Goal: Task Accomplishment & Management: Use online tool/utility

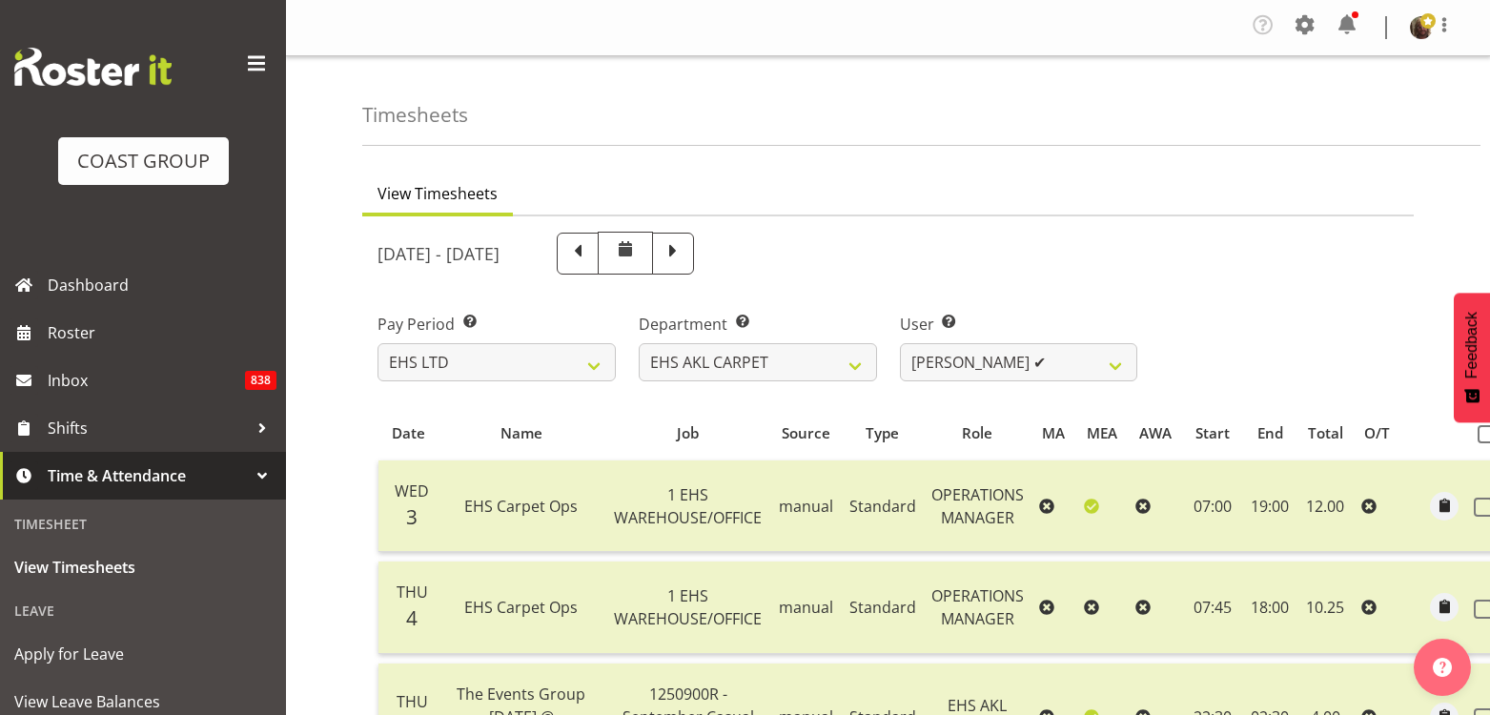
select select "7"
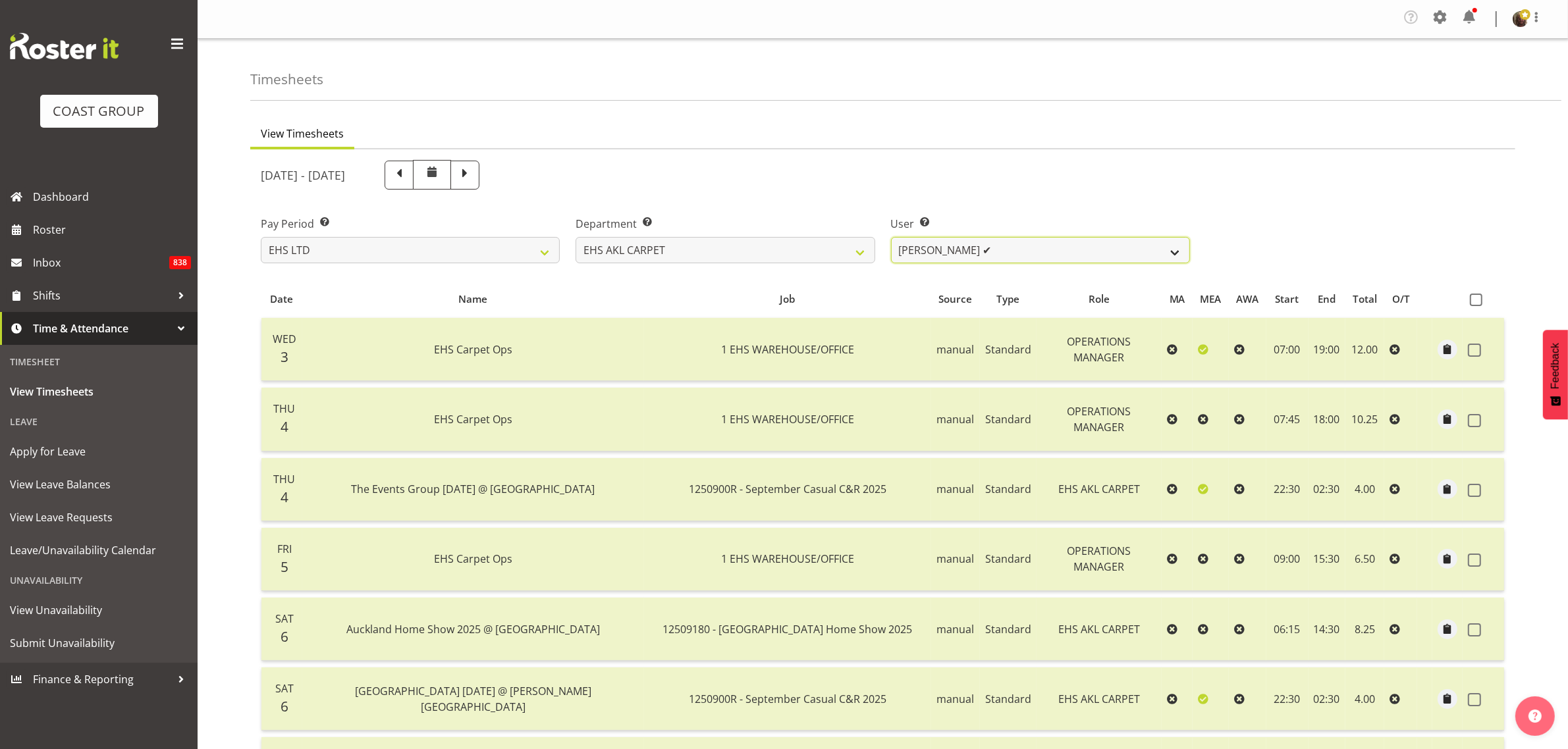
click at [1029, 252] on select "[PERSON_NAME] ✔" at bounding box center [1040, 250] width 299 height 26
drag, startPoint x: 1111, startPoint y: 251, endPoint x: 1078, endPoint y: 244, distance: 33.7
click at [1029, 246] on select "[PERSON_NAME] ✔" at bounding box center [1040, 250] width 299 height 26
drag, startPoint x: 820, startPoint y: 251, endPoint x: 799, endPoint y: 257, distance: 21.8
click at [820, 251] on select "EHS AKL CARPET EHS AKL DESIGNER EHS AKL SALES EHS CHC OPS EHS CHC SALES EHS WLG…" at bounding box center [725, 250] width 299 height 26
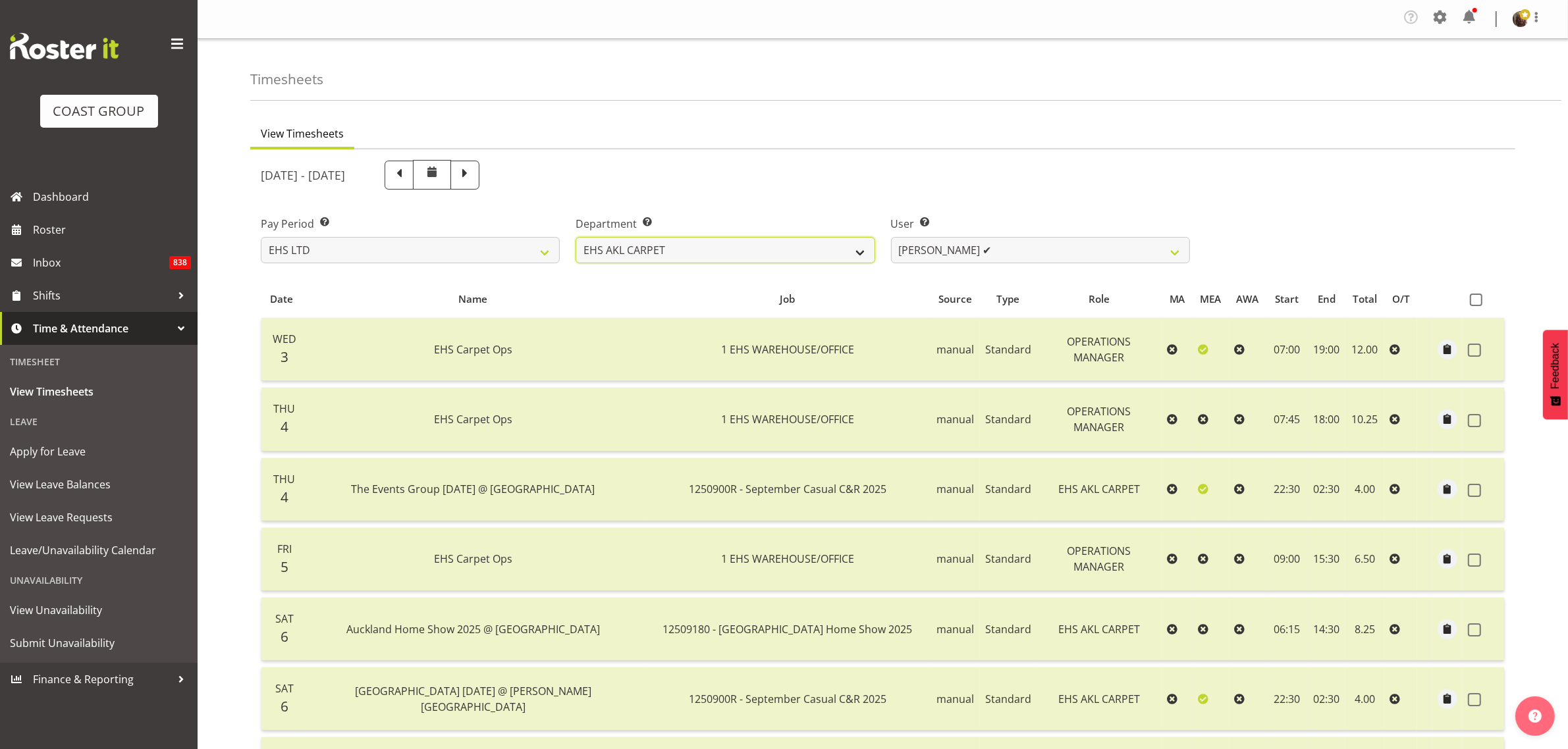
select select "37"
click at [575, 237] on select "EHS AKL CARPET EHS AKL DESIGNER EHS AKL SALES EHS CHC OPS EHS CHC SALES EHS WLG…" at bounding box center [725, 250] width 299 height 26
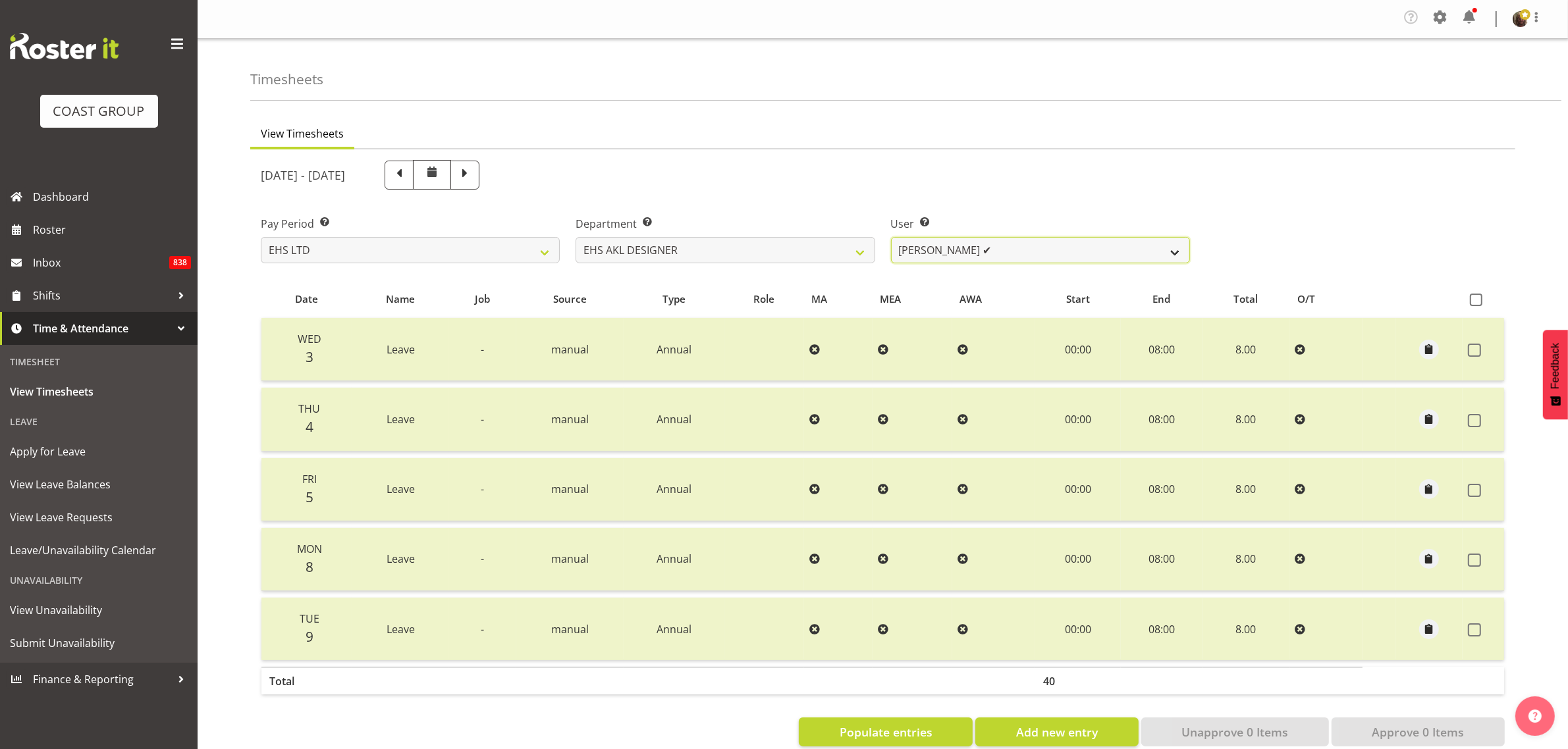
click at [968, 247] on select "[PERSON_NAME] ✔ [PERSON_NAME] ✔ [PERSON_NAME] ✔ [PERSON_NAME] ✔ [PERSON_NAME] ✔" at bounding box center [1040, 250] width 299 height 26
click at [923, 250] on select "[PERSON_NAME] ✔ [PERSON_NAME] ✔ [PERSON_NAME] ✔ [PERSON_NAME] ✔ [PERSON_NAME] ✔" at bounding box center [1040, 250] width 299 height 26
select select "1133"
click at [891, 237] on select "[PERSON_NAME] ✔ [PERSON_NAME] ✔ [PERSON_NAME] ✔ [PERSON_NAME] ✔ [PERSON_NAME] ✔" at bounding box center [1040, 250] width 299 height 26
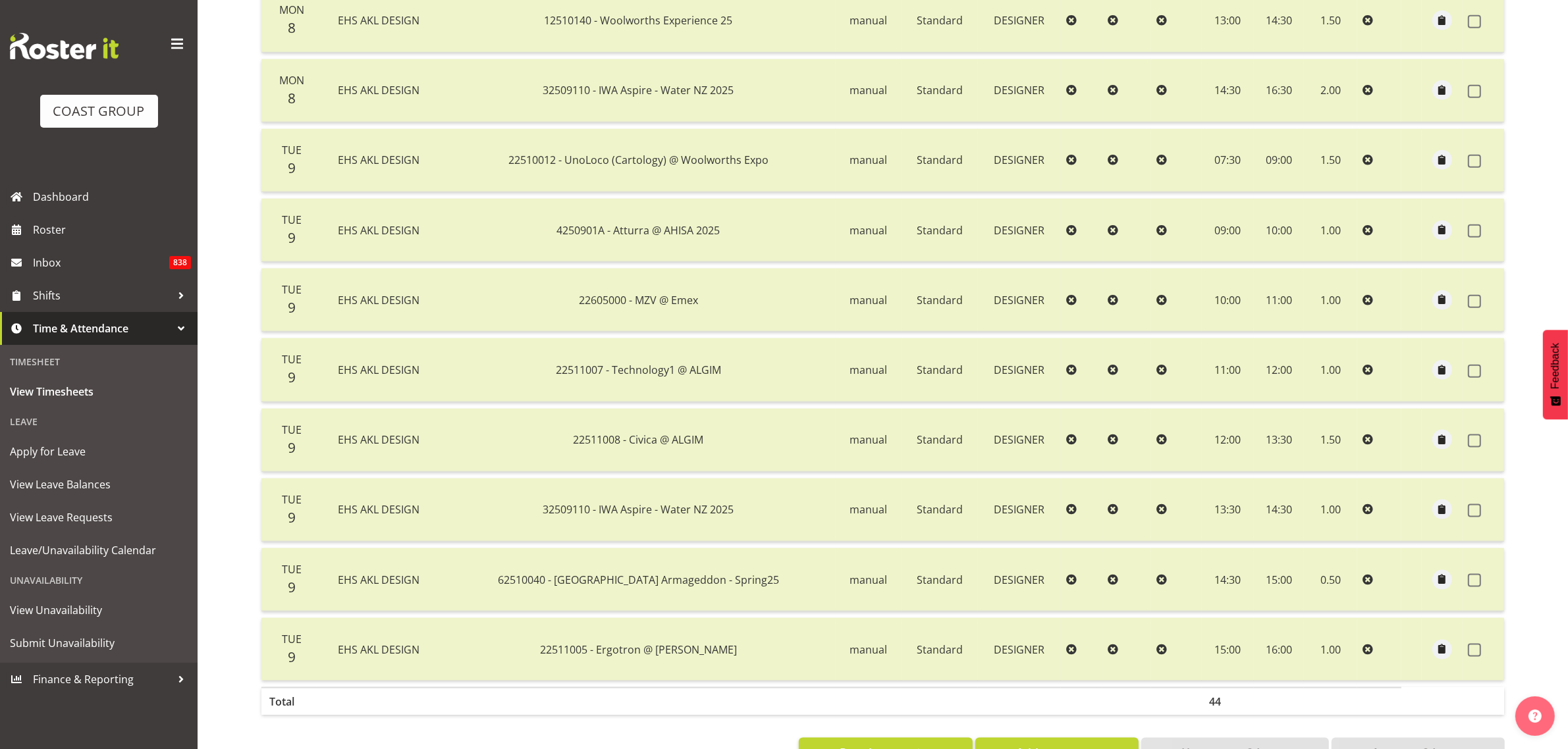
scroll to position [1909, 0]
